Goal: Task Accomplishment & Management: Use online tool/utility

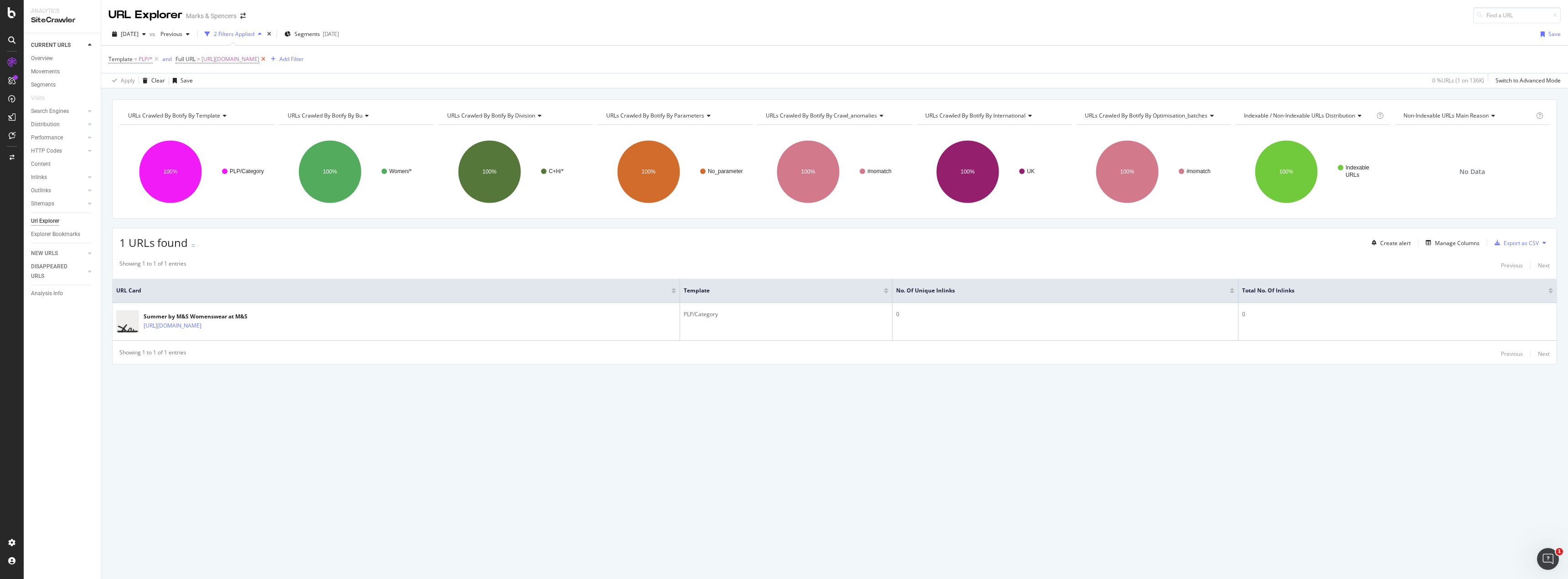
click at [267, 58] on icon at bounding box center [263, 59] width 8 height 9
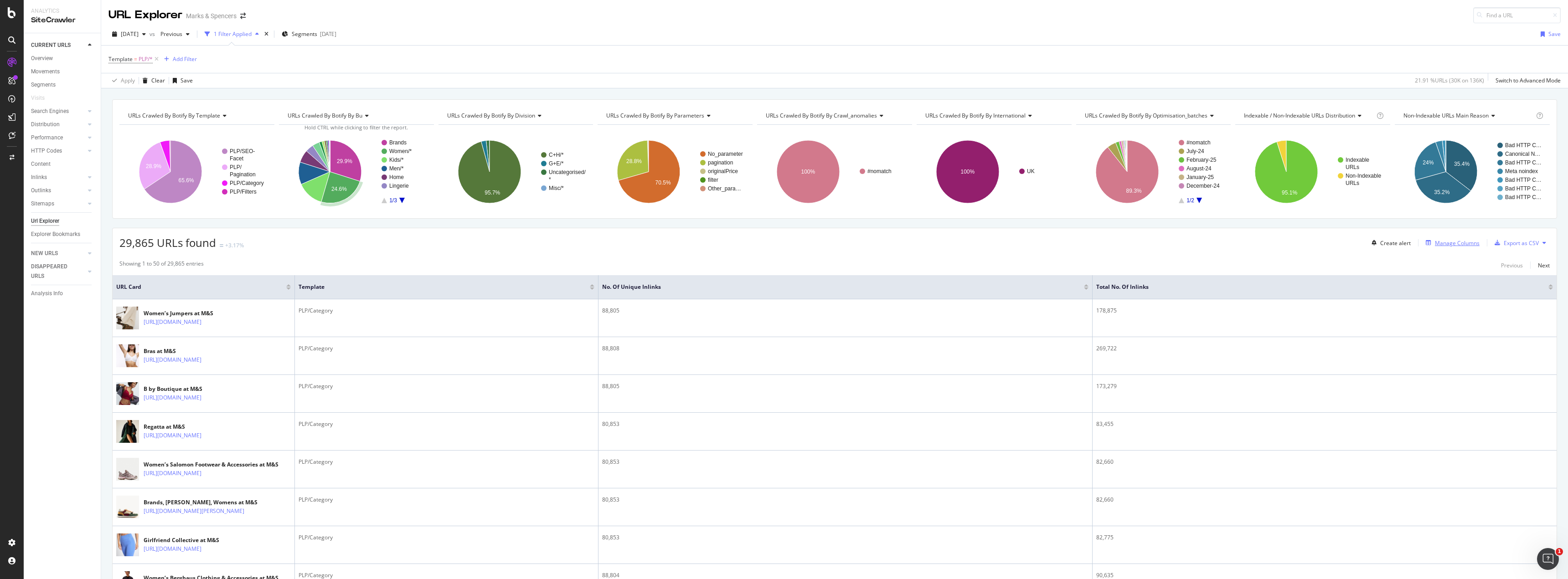
click at [1444, 246] on div "Manage Columns" at bounding box center [1457, 243] width 44 height 8
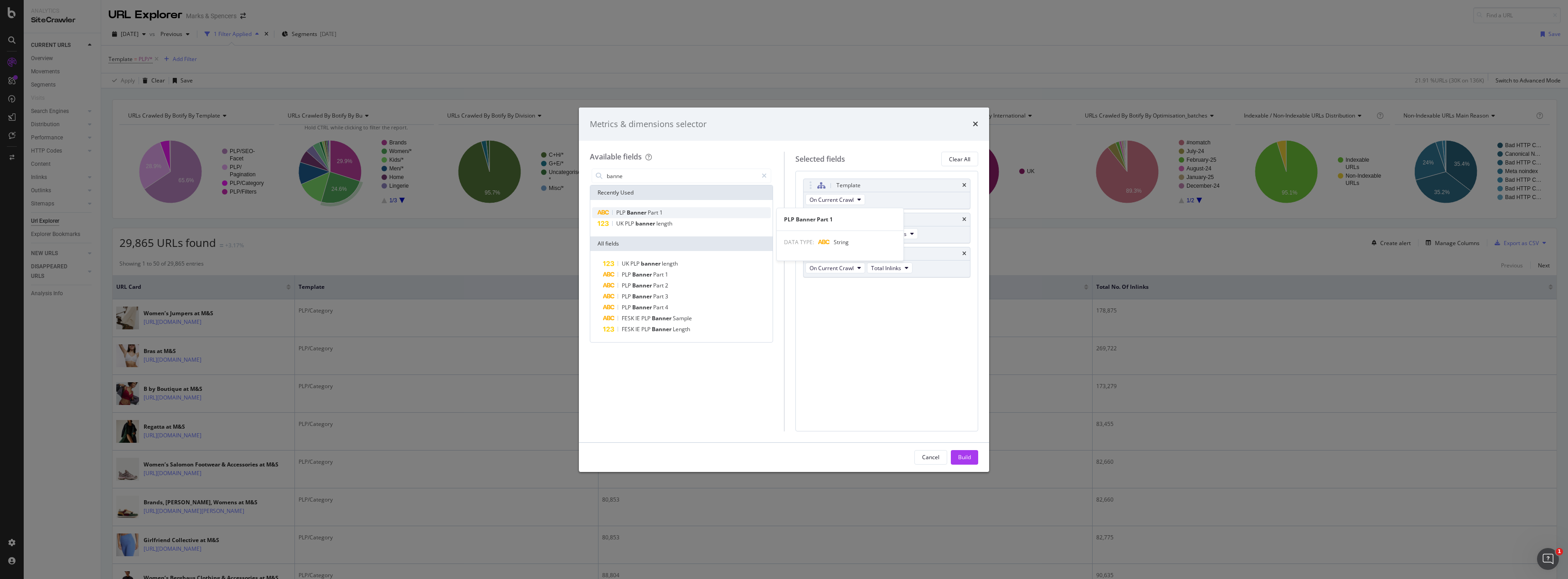
type input "banne"
click at [741, 211] on div "PLP Banner Part 1" at bounding box center [682, 213] width 179 height 11
click at [764, 175] on icon "modal" at bounding box center [764, 176] width 5 height 6
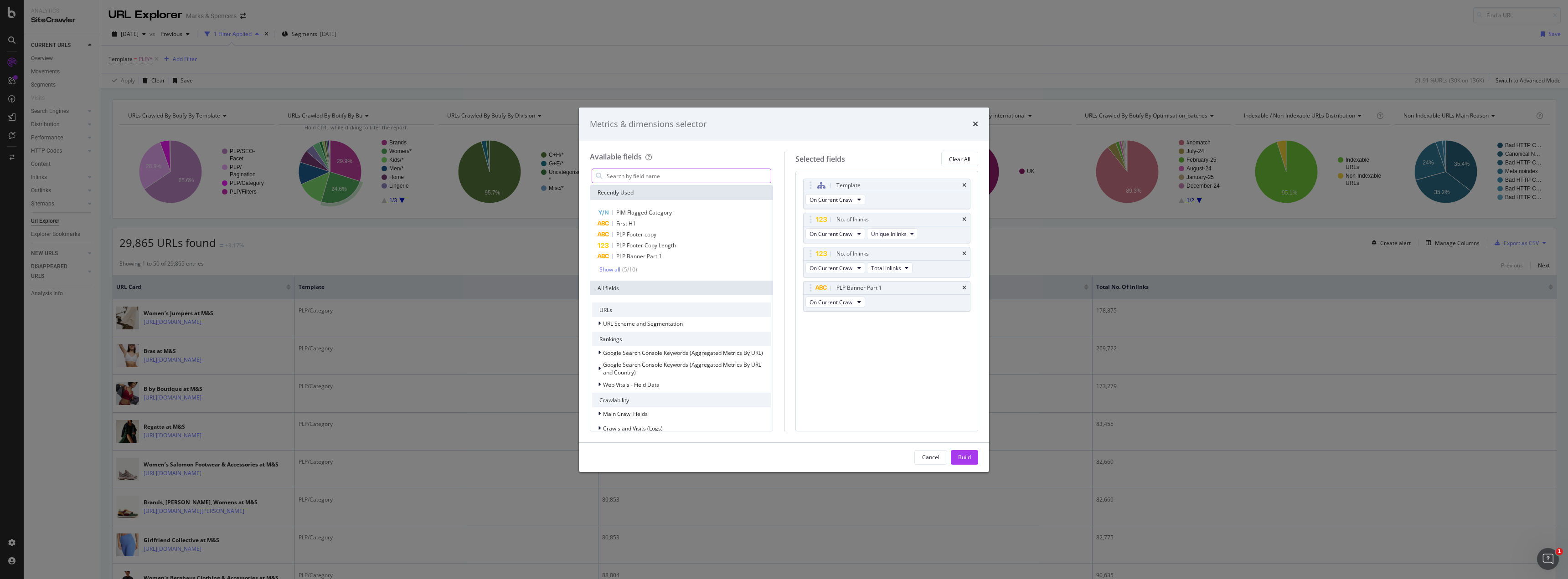
click at [733, 175] on input "modal" at bounding box center [688, 176] width 165 height 13
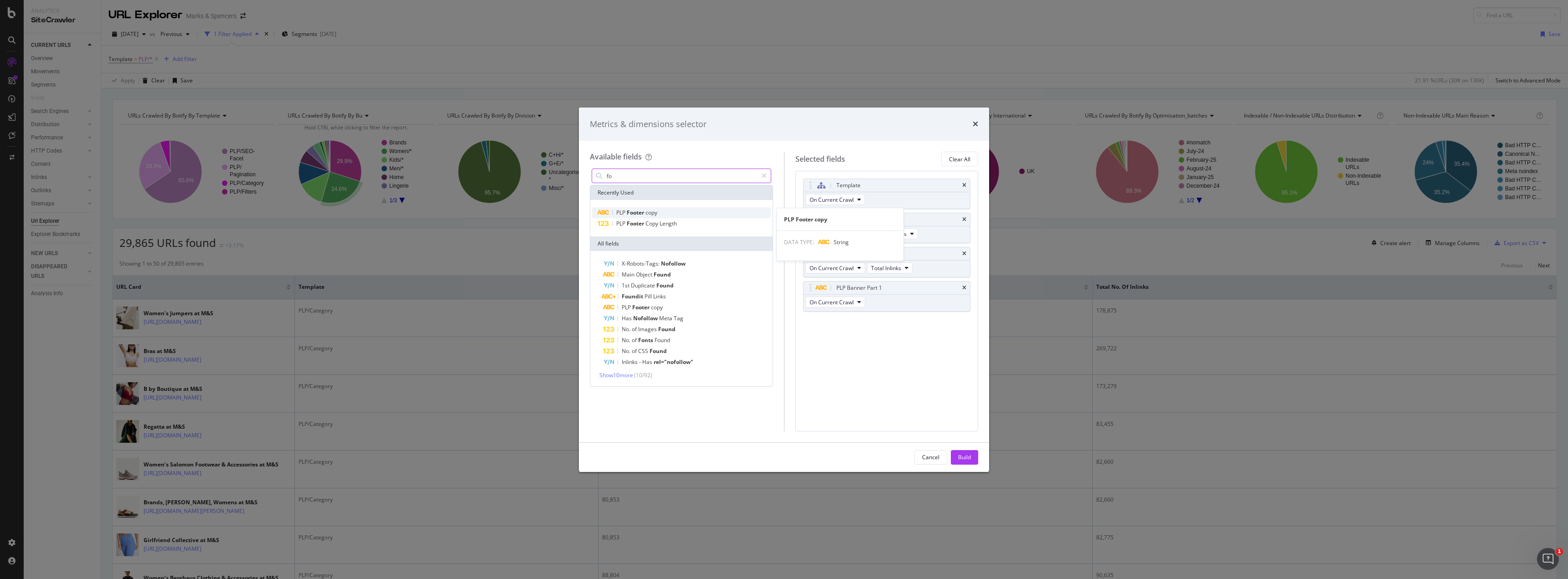
type input "fo"
click at [639, 212] on span "Footer" at bounding box center [636, 212] width 19 height 8
click at [967, 185] on div "Template" at bounding box center [887, 185] width 167 height 13
click at [965, 185] on icon "times" at bounding box center [964, 185] width 4 height 5
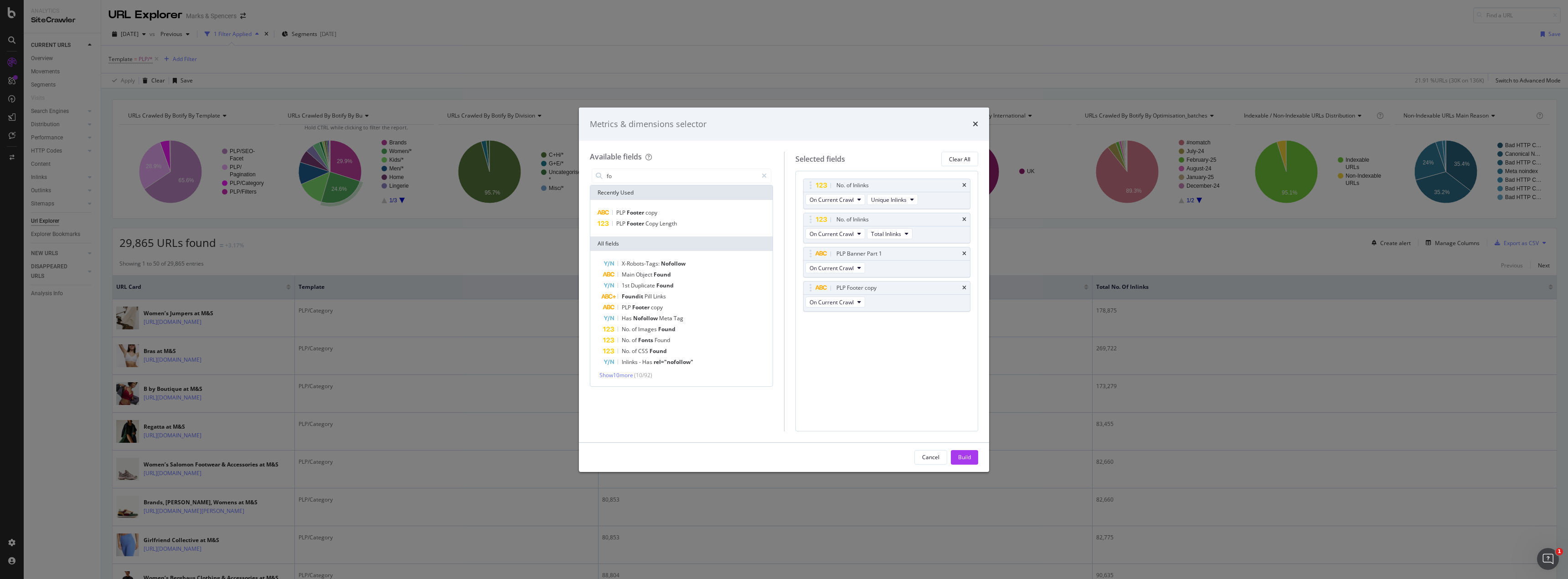
click at [965, 185] on icon "times" at bounding box center [964, 185] width 4 height 5
click at [963, 462] on div "Build" at bounding box center [964, 457] width 13 height 13
